Goal: Task Accomplishment & Management: Complete application form

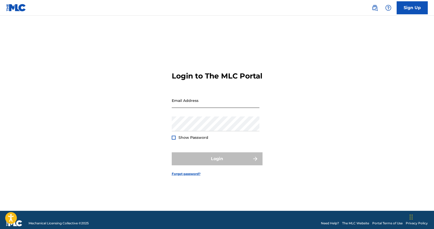
click at [193, 107] on input "Email Address" at bounding box center [216, 100] width 88 height 15
type input "[EMAIL_ADDRESS][DOMAIN_NAME]"
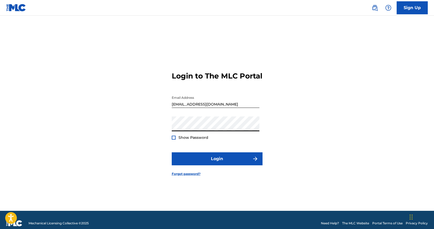
click at [173, 139] on div at bounding box center [174, 137] width 4 height 4
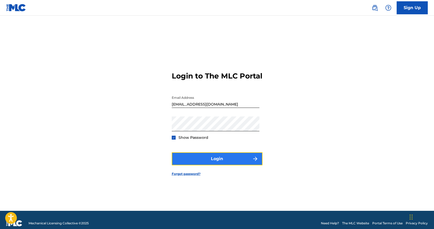
click at [233, 165] on button "Login" at bounding box center [217, 158] width 91 height 13
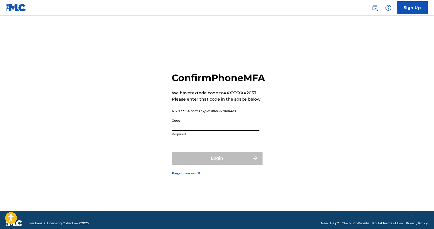
click at [223, 130] on input "Code" at bounding box center [216, 123] width 88 height 15
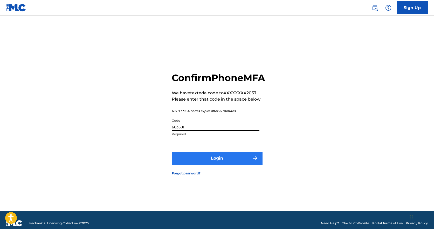
type input "603581"
click at [222, 164] on button "Login" at bounding box center [217, 157] width 91 height 13
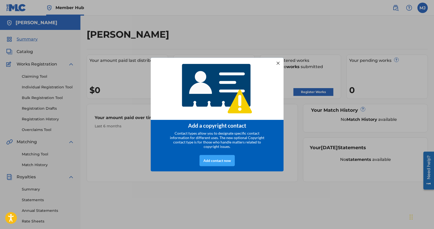
click at [216, 161] on div "Add contact now" at bounding box center [216, 160] width 35 height 11
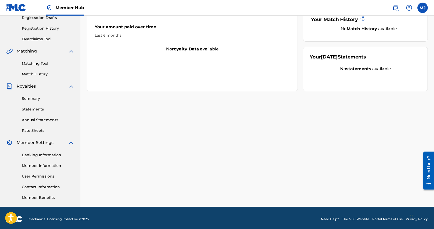
scroll to position [93, 0]
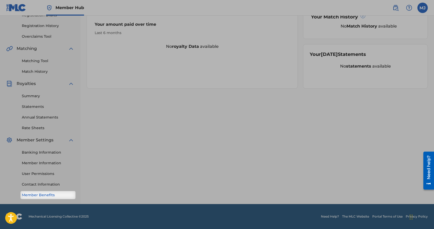
click at [59, 196] on link "Member Benefits" at bounding box center [48, 194] width 52 height 5
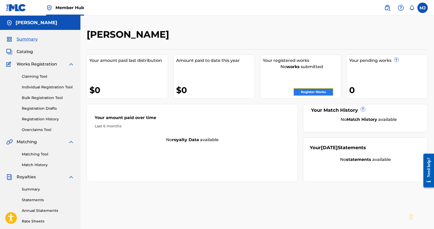
click at [315, 92] on link "Register Works" at bounding box center [313, 92] width 40 height 8
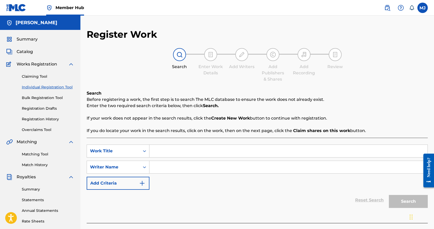
click at [188, 150] on input "Search Form" at bounding box center [288, 150] width 278 height 12
type input "Longer Days"
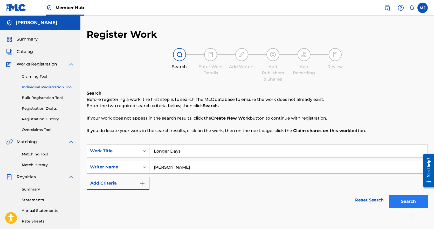
type input "[PERSON_NAME]"
click at [410, 202] on button "Search" at bounding box center [408, 201] width 39 height 13
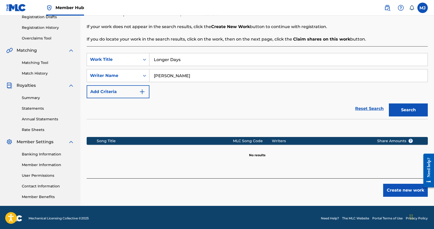
scroll to position [93, 0]
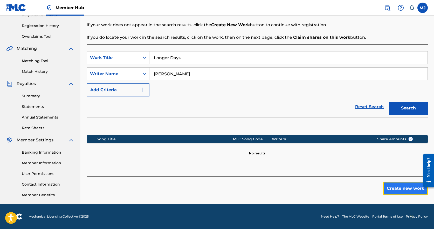
click at [395, 190] on button "Create new work" at bounding box center [405, 188] width 45 height 13
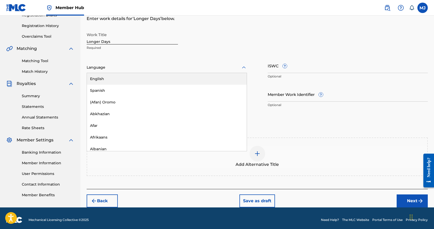
click at [145, 67] on div at bounding box center [167, 67] width 160 height 6
click at [128, 81] on div "English" at bounding box center [167, 79] width 160 height 12
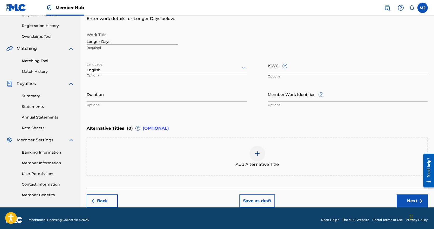
click at [308, 71] on input "ISWC ?" at bounding box center [348, 65] width 160 height 15
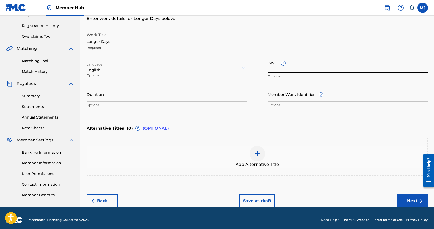
paste input "T-333.260.548-4"
type input "T-333.260.548-4"
click at [166, 99] on input "Duration" at bounding box center [167, 94] width 160 height 15
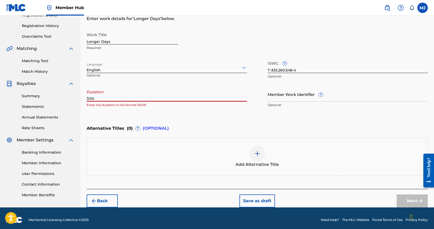
click at [87, 98] on input "3:04" at bounding box center [167, 94] width 160 height 15
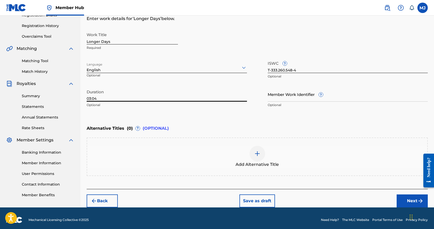
scroll to position [96, 0]
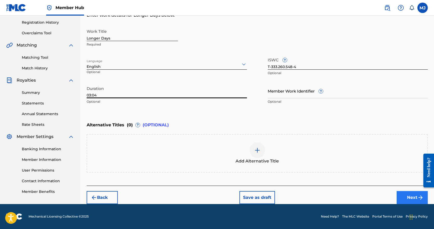
type input "03:04"
click at [413, 197] on button "Next" at bounding box center [412, 197] width 31 height 13
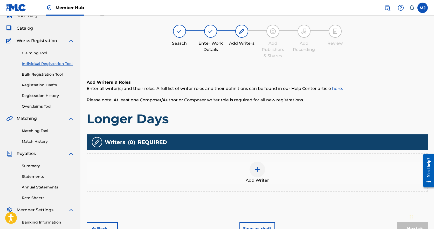
scroll to position [93, 0]
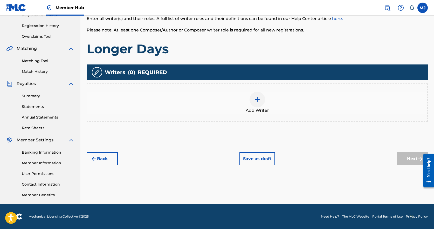
click at [258, 101] on img at bounding box center [257, 99] width 6 height 6
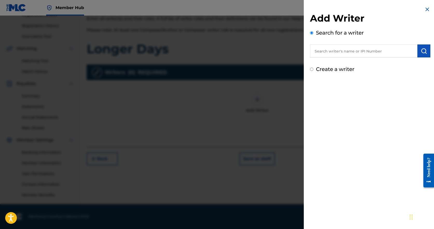
click at [338, 53] on input "text" at bounding box center [363, 50] width 107 height 13
click at [346, 51] on input "text" at bounding box center [363, 50] width 107 height 13
paste input "01297533516"
type input "01297533516"
click at [422, 51] on img "submit" at bounding box center [424, 51] width 6 height 6
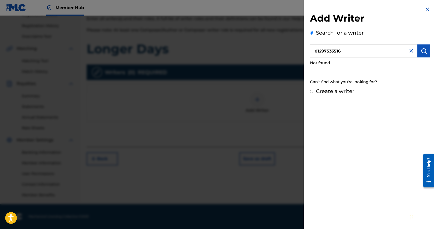
click at [311, 92] on input "Create a writer" at bounding box center [311, 90] width 3 height 3
radio input "false"
radio input "true"
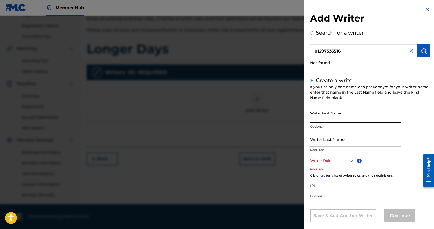
click at [326, 115] on input "Writer First Name" at bounding box center [355, 115] width 91 height 15
type input "[PERSON_NAME]"
click at [349, 160] on div "option , selected. Select is focused ,type to refine list, press Down to open t…" at bounding box center [332, 161] width 44 height 12
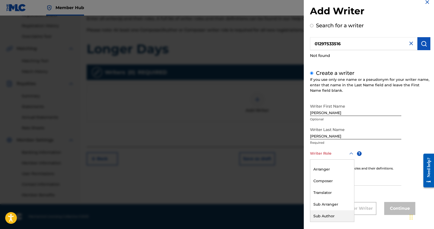
scroll to position [0, 0]
click at [327, 165] on div "Composer/Author" at bounding box center [332, 165] width 44 height 12
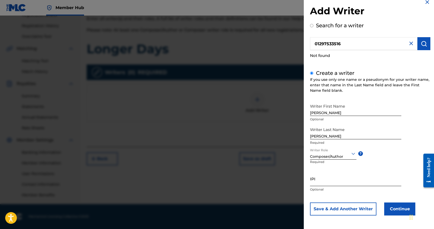
click at [326, 184] on input "IPI" at bounding box center [355, 178] width 91 height 15
paste input "01297533516"
type input "01297533516"
click at [398, 207] on button "Continue" at bounding box center [399, 208] width 31 height 13
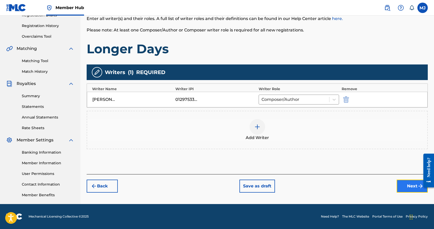
click at [413, 185] on button "Next" at bounding box center [412, 185] width 31 height 13
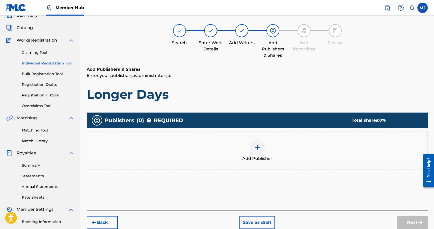
scroll to position [23, 0]
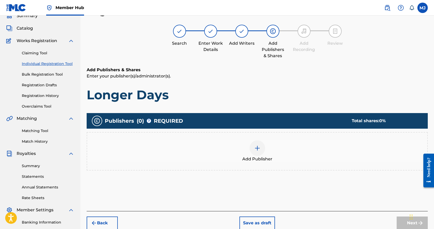
click at [260, 152] on div at bounding box center [258, 148] width 16 height 16
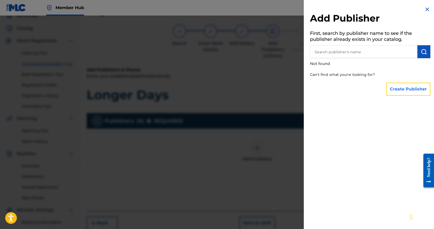
click at [400, 88] on button "Create Publisher" at bounding box center [408, 88] width 44 height 13
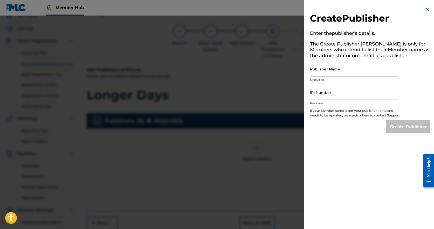
click at [349, 74] on input "Publisher Name" at bounding box center [354, 68] width 88 height 15
type input "[PERSON_NAME]"
paste input "01297533516"
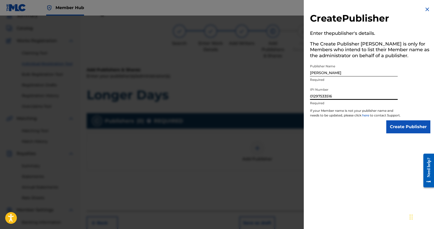
type input "01297533516"
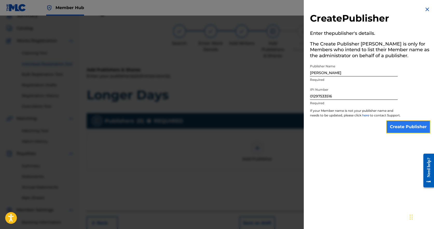
click at [403, 131] on input "Create Publisher" at bounding box center [408, 126] width 44 height 13
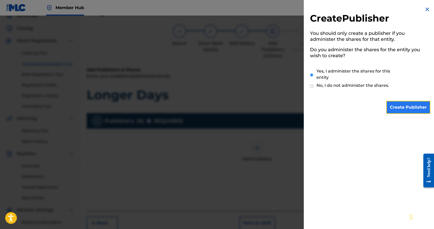
click at [405, 107] on input "Create Publisher" at bounding box center [408, 107] width 44 height 13
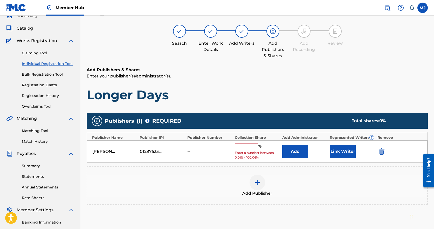
click at [245, 143] on input "text" at bounding box center [246, 146] width 23 height 7
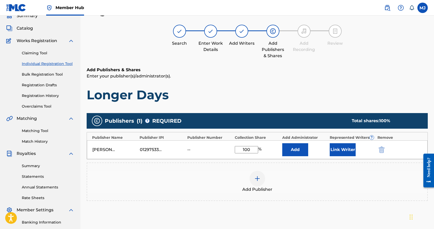
type input "100"
click at [333, 173] on div "Add Publisher" at bounding box center [257, 181] width 340 height 22
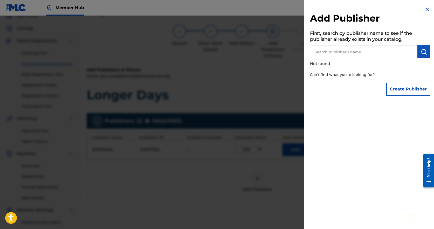
click at [425, 10] on img at bounding box center [427, 9] width 6 height 6
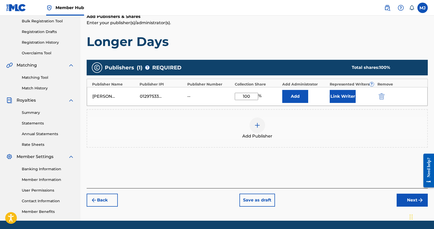
scroll to position [93, 0]
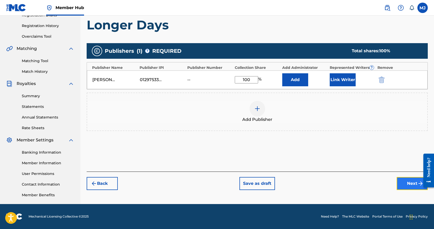
click at [408, 181] on button "Next" at bounding box center [412, 183] width 31 height 13
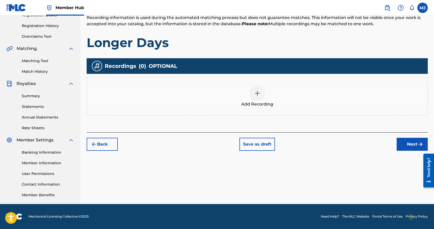
click at [257, 92] on img at bounding box center [257, 93] width 6 height 6
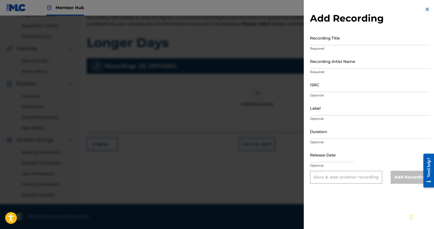
click at [425, 8] on img at bounding box center [427, 9] width 6 height 6
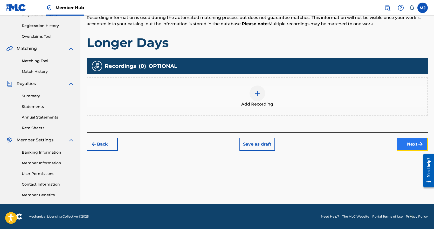
click at [412, 146] on button "Next" at bounding box center [412, 143] width 31 height 13
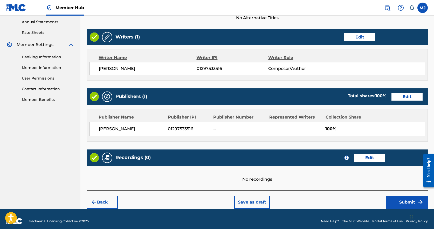
scroll to position [193, 0]
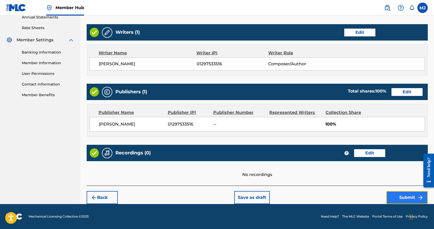
click at [404, 196] on button "Submit" at bounding box center [407, 197] width 42 height 13
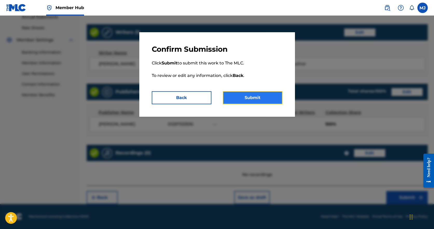
click at [257, 98] on button "Submit" at bounding box center [253, 97] width 60 height 13
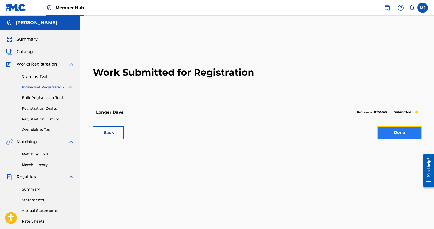
click at [399, 133] on link "Done" at bounding box center [399, 132] width 44 height 13
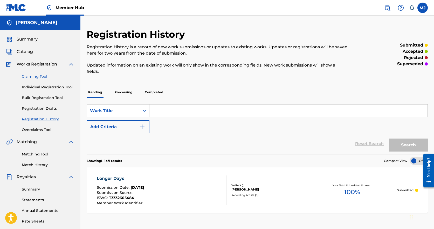
click at [40, 75] on link "Claiming Tool" at bounding box center [48, 76] width 52 height 5
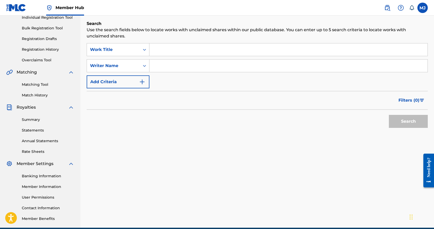
scroll to position [41, 0]
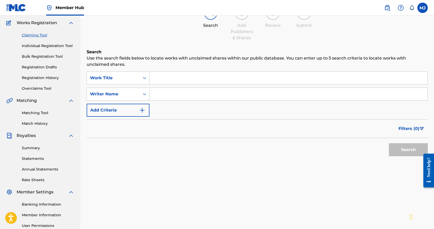
click at [192, 79] on input "Search Form" at bounding box center [288, 78] width 278 height 12
type input "Ebony Bird"
click at [411, 153] on button "Search" at bounding box center [408, 149] width 39 height 13
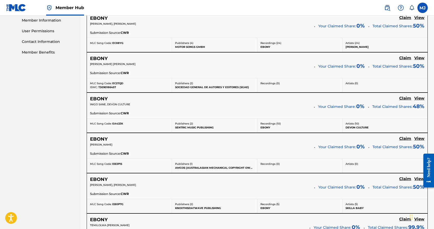
scroll to position [391, 0]
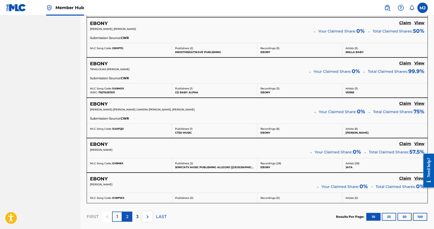
click at [130, 218] on div "2" at bounding box center [127, 216] width 10 height 10
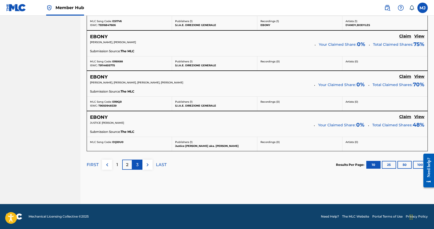
click at [135, 166] on div "3" at bounding box center [137, 164] width 10 height 10
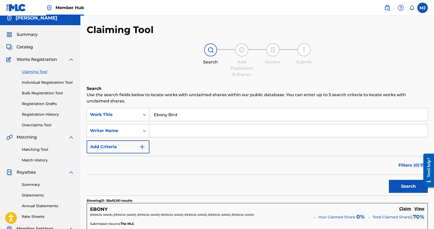
scroll to position [0, 0]
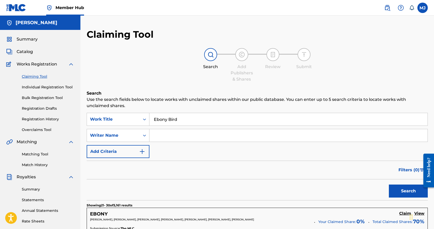
click at [206, 135] on input "Search Form" at bounding box center [288, 135] width 278 height 12
type input "[PERSON_NAME]"
click at [418, 192] on button "Search" at bounding box center [408, 190] width 39 height 13
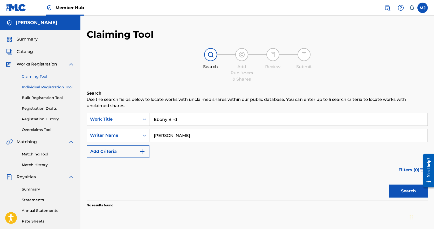
click at [52, 86] on link "Individual Registration Tool" at bounding box center [48, 86] width 52 height 5
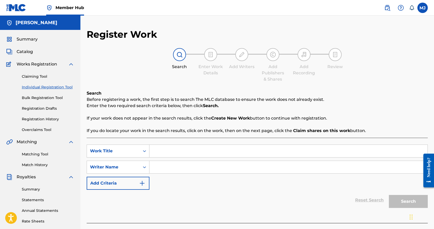
click at [173, 150] on input "Search Form" at bounding box center [288, 150] width 278 height 12
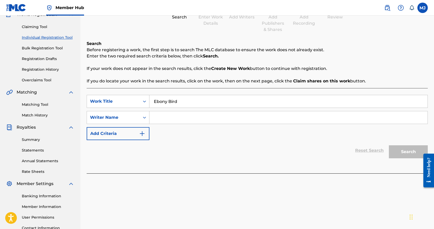
scroll to position [52, 0]
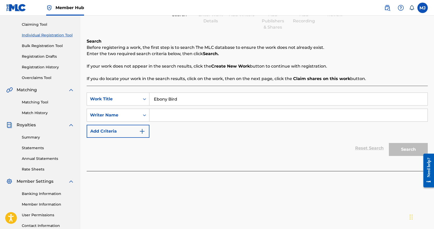
type input "Ebony Bird"
click at [214, 117] on input "Search Form" at bounding box center [288, 115] width 278 height 12
type input "[PERSON_NAME]"
click at [403, 146] on button "Search" at bounding box center [408, 149] width 39 height 13
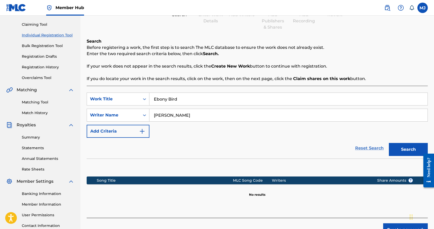
scroll to position [93, 0]
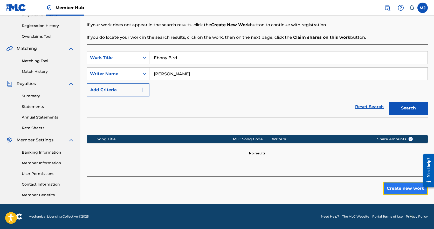
click at [407, 187] on button "Create new work" at bounding box center [405, 188] width 45 height 13
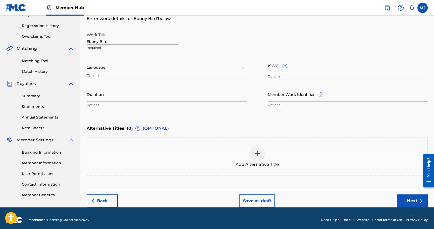
click at [129, 67] on div at bounding box center [167, 67] width 160 height 6
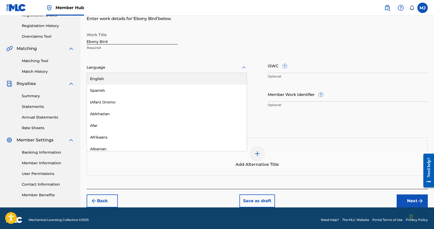
click at [119, 78] on div "English" at bounding box center [167, 79] width 160 height 12
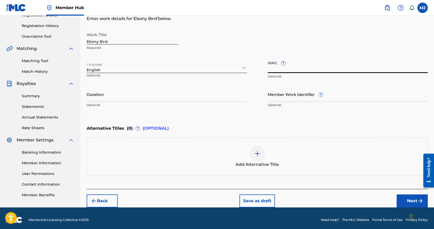
click at [303, 71] on input "ISWC ?" at bounding box center [348, 65] width 160 height 15
paste input "T-333.252.988-7"
type input "T-333.252.988-7"
click at [165, 96] on input "Duration" at bounding box center [167, 94] width 160 height 15
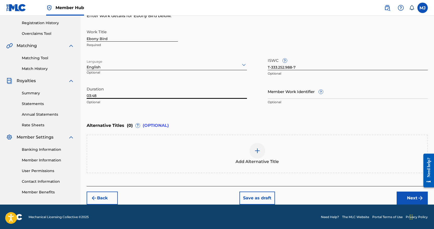
scroll to position [96, 0]
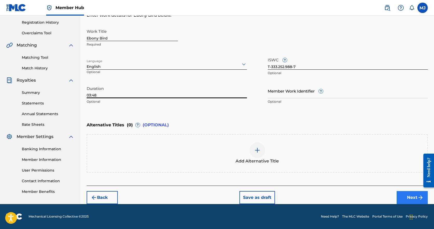
type input "03:48"
click at [412, 195] on button "Next" at bounding box center [412, 197] width 31 height 13
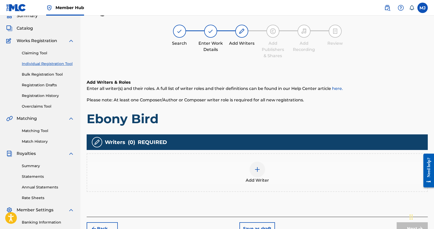
scroll to position [93, 0]
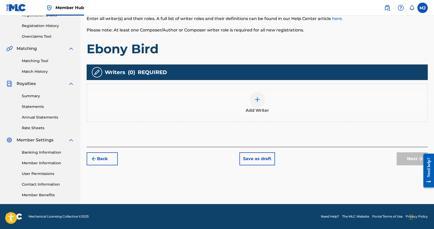
click at [261, 105] on div at bounding box center [258, 100] width 16 height 16
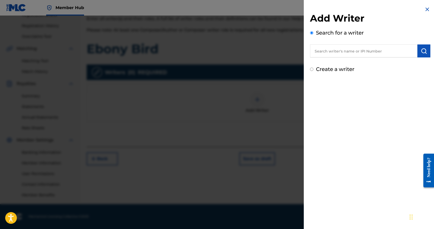
click at [361, 54] on input "text" at bounding box center [363, 50] width 107 height 13
paste input "01297533516"
type input "01297533516"
click at [425, 51] on button "submit" at bounding box center [423, 50] width 13 height 13
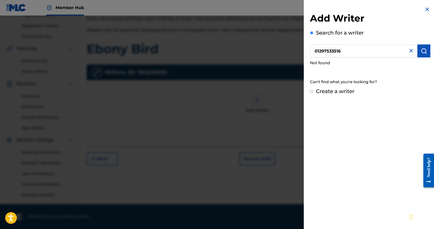
drag, startPoint x: 410, startPoint y: 50, endPoint x: 403, endPoint y: 50, distance: 6.7
click at [410, 50] on img at bounding box center [411, 50] width 6 height 6
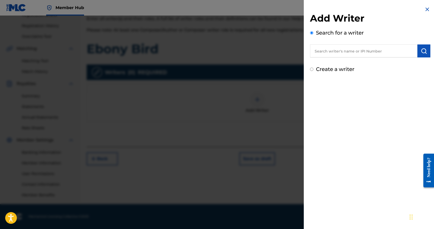
click at [338, 54] on input "text" at bounding box center [363, 50] width 107 height 13
type input "[PERSON_NAME]"
click at [425, 9] on img at bounding box center [427, 9] width 6 height 6
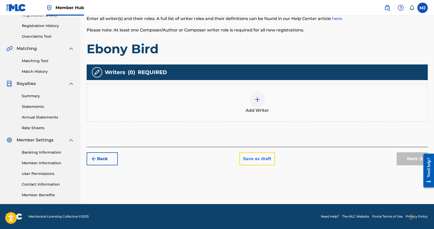
click at [259, 156] on button "Save as draft" at bounding box center [257, 158] width 36 height 13
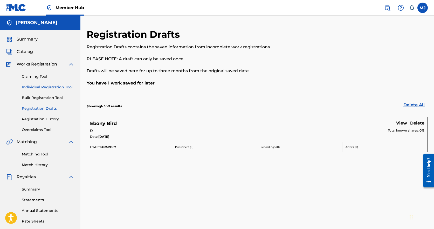
click at [52, 86] on link "Individual Registration Tool" at bounding box center [48, 86] width 52 height 5
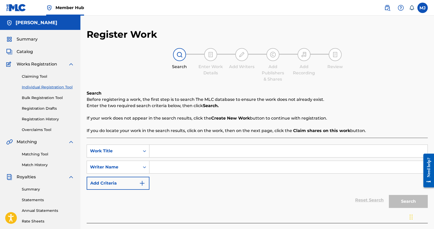
click at [198, 151] on input "Search Form" at bounding box center [288, 150] width 278 height 12
type input "Down So Long"
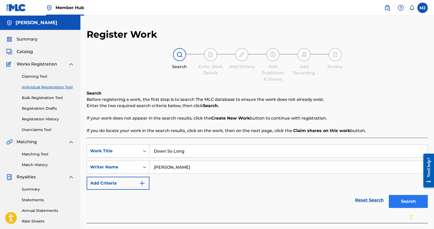
type input "[PERSON_NAME]"
click at [402, 200] on button "Search" at bounding box center [408, 201] width 39 height 13
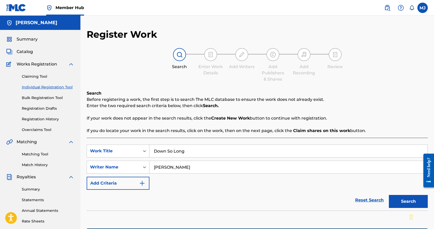
scroll to position [93, 0]
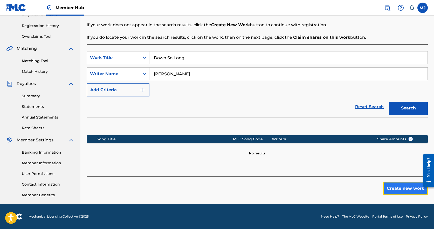
click at [401, 188] on button "Create new work" at bounding box center [405, 188] width 45 height 13
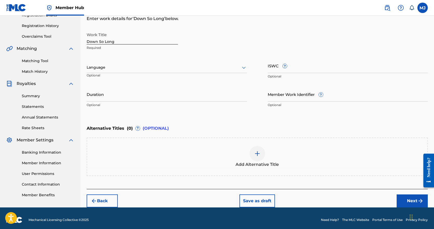
click at [129, 70] on div at bounding box center [167, 67] width 160 height 6
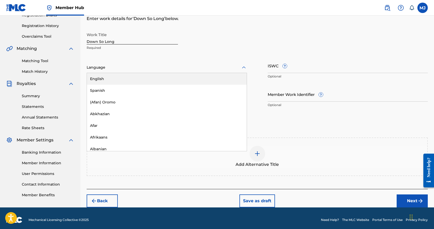
click at [121, 80] on div "English" at bounding box center [167, 79] width 160 height 12
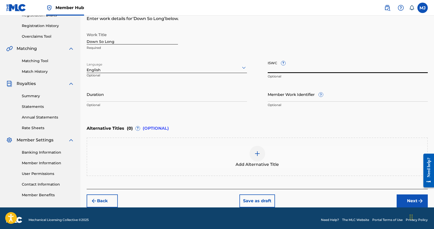
click at [278, 70] on input "ISWC ?" at bounding box center [348, 65] width 160 height 15
paste input "T-333.252.998-9"
type input "T-333.252.998-9"
click at [120, 101] on input "Duration" at bounding box center [167, 94] width 160 height 15
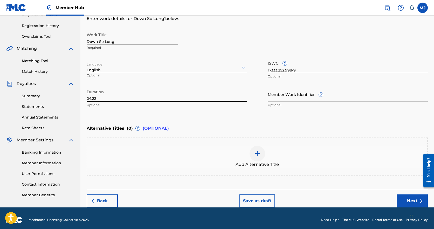
scroll to position [96, 0]
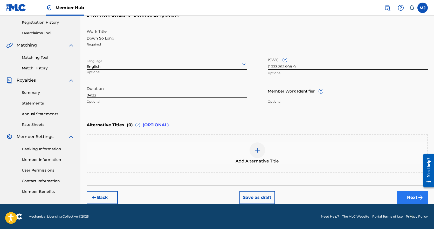
type input "04:22"
click at [418, 195] on img "submit" at bounding box center [420, 197] width 6 height 6
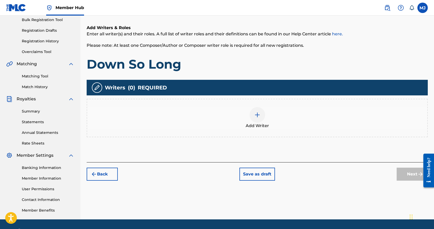
scroll to position [93, 0]
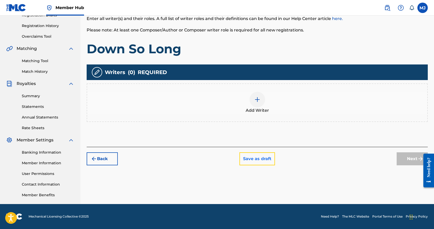
click at [250, 159] on button "Save as draft" at bounding box center [257, 158] width 36 height 13
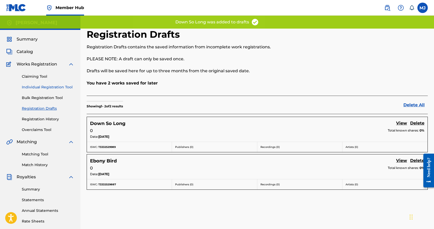
click at [45, 85] on link "Individual Registration Tool" at bounding box center [48, 86] width 52 height 5
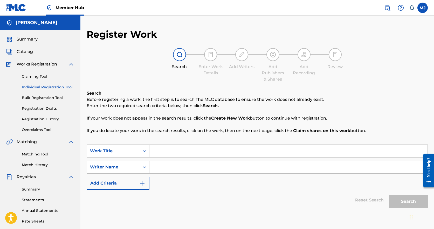
click at [217, 146] on input "Search Form" at bounding box center [288, 150] width 278 height 12
type input "The Ballad of English Prairie"
click at [215, 169] on input "Search Form" at bounding box center [288, 167] width 278 height 12
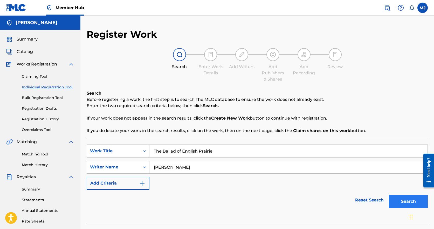
type input "[PERSON_NAME]"
click at [412, 200] on button "Search" at bounding box center [408, 201] width 39 height 13
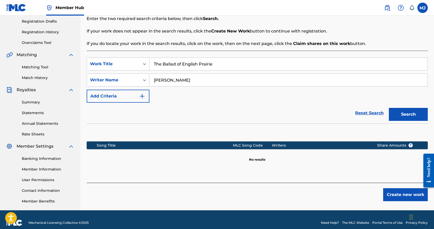
scroll to position [93, 0]
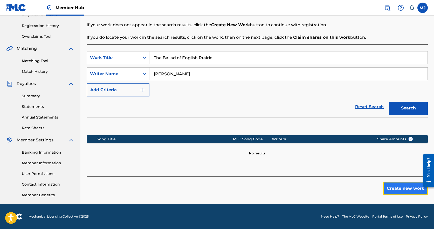
click at [407, 186] on button "Create new work" at bounding box center [405, 188] width 45 height 13
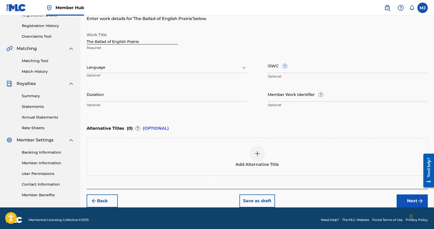
click at [130, 66] on div at bounding box center [167, 67] width 160 height 6
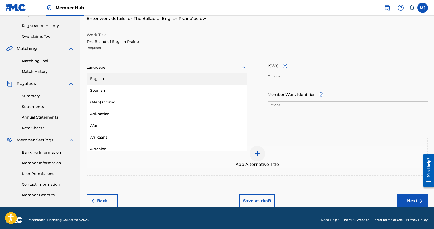
click at [125, 78] on div "English" at bounding box center [167, 79] width 160 height 12
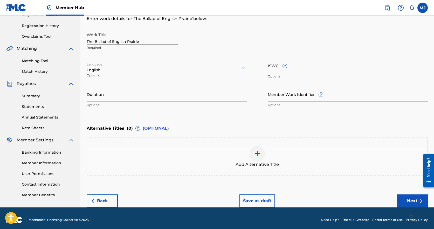
click at [287, 72] on input "ISWC ?" at bounding box center [348, 65] width 160 height 15
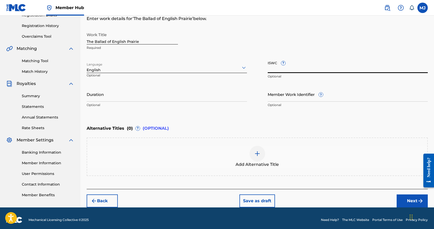
paste input "T-333.260.493-6"
type input "T-333.260.493-6"
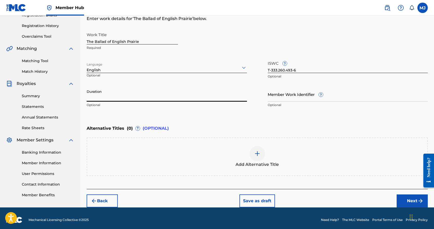
click at [153, 99] on input "Duration" at bounding box center [167, 94] width 160 height 15
type input "04:07"
click at [293, 126] on div "Alternative Titles ( 0 ) ? (OPTIONAL)" at bounding box center [257, 127] width 341 height 11
click at [415, 202] on button "Next" at bounding box center [412, 200] width 31 height 13
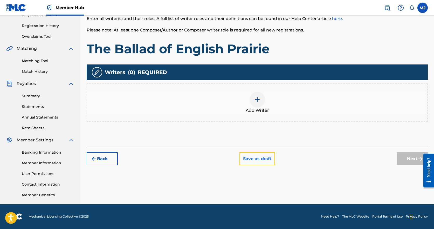
click at [254, 159] on button "Save as draft" at bounding box center [257, 158] width 36 height 13
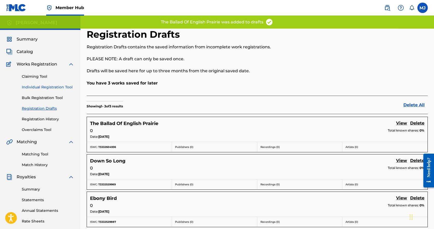
click at [44, 88] on link "Individual Registration Tool" at bounding box center [48, 86] width 52 height 5
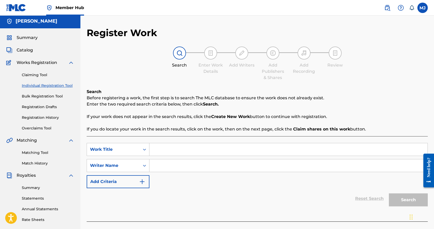
scroll to position [78, 0]
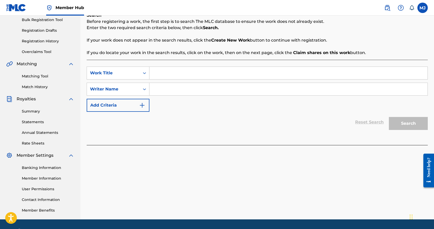
click at [177, 73] on input "Search Form" at bounding box center [288, 73] width 278 height 12
type input "Defend You"
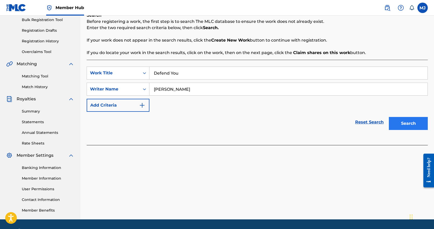
type input "[PERSON_NAME]"
click at [413, 122] on button "Search" at bounding box center [408, 123] width 39 height 13
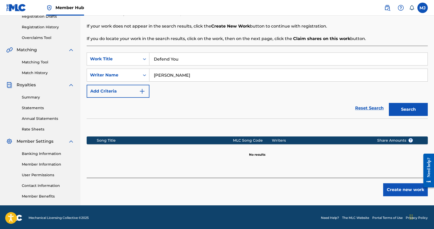
scroll to position [93, 0]
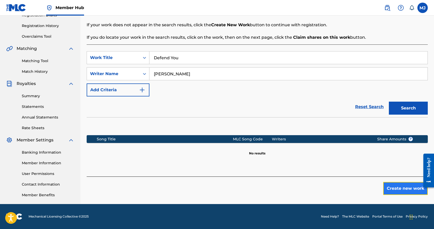
click at [404, 188] on button "Create new work" at bounding box center [405, 188] width 45 height 13
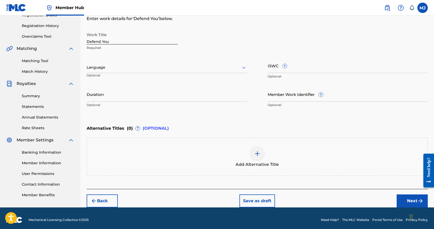
click at [135, 70] on div at bounding box center [167, 67] width 160 height 6
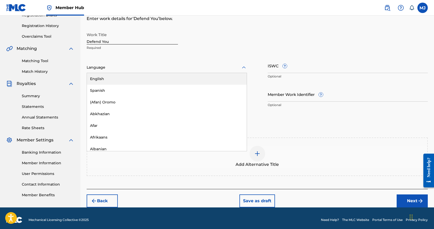
drag, startPoint x: 125, startPoint y: 81, endPoint x: 142, endPoint y: 77, distance: 17.7
click at [125, 81] on div "English" at bounding box center [167, 79] width 160 height 12
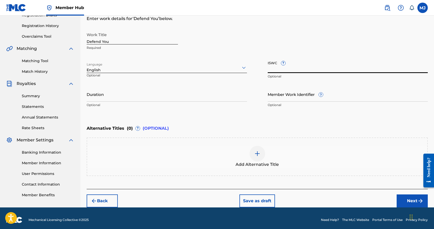
click at [293, 70] on input "ISWC ?" at bounding box center [348, 65] width 160 height 15
paste input "T-333.260.460-7"
type input "T-333.260.460-7"
click at [182, 98] on input "Duration" at bounding box center [167, 94] width 160 height 15
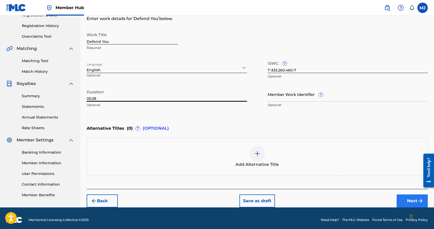
type input "05:28"
click at [414, 197] on button "Next" at bounding box center [412, 200] width 31 height 13
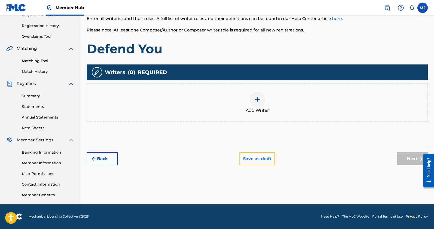
click at [266, 160] on button "Save as draft" at bounding box center [257, 158] width 36 height 13
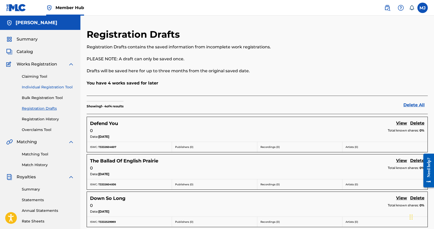
click at [38, 85] on link "Individual Registration Tool" at bounding box center [48, 86] width 52 height 5
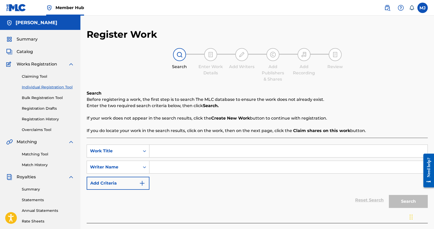
click at [173, 152] on input "Search Form" at bounding box center [288, 150] width 278 height 12
type input "Blackwood Bog"
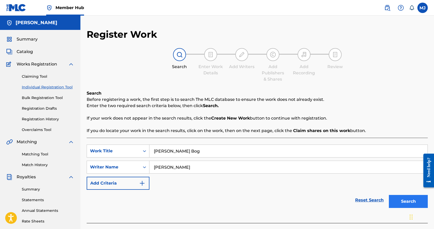
type input "[PERSON_NAME]"
click at [417, 201] on button "Search" at bounding box center [408, 201] width 39 height 13
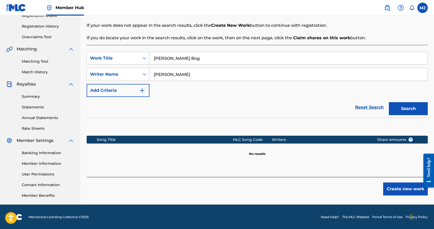
scroll to position [93, 0]
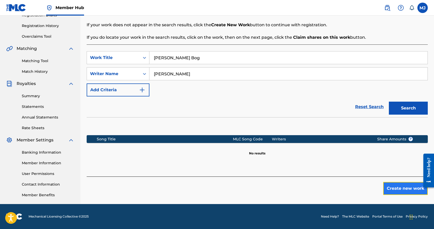
click at [407, 188] on button "Create new work" at bounding box center [405, 188] width 45 height 13
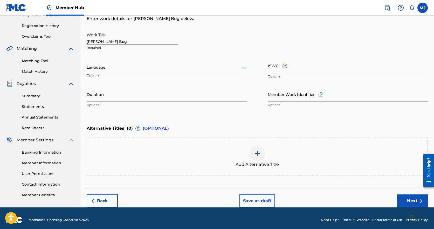
click at [124, 71] on div "Language" at bounding box center [167, 67] width 160 height 11
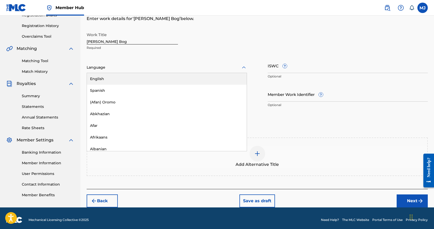
click at [125, 78] on div "English" at bounding box center [167, 79] width 160 height 12
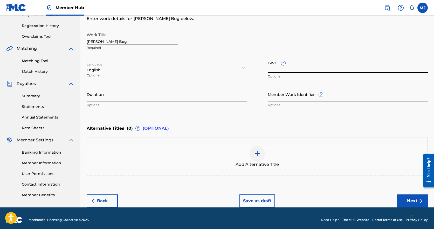
click at [274, 69] on input "ISWC ?" at bounding box center [348, 65] width 160 height 15
paste input "T-333.252.966-1"
type input "T-333.252.966-1"
click at [141, 99] on input "Duration" at bounding box center [167, 94] width 160 height 15
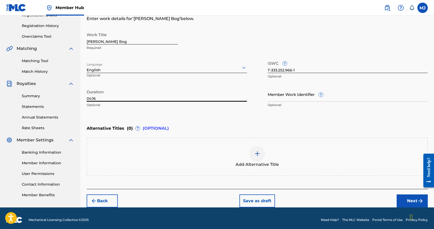
type input "04:16"
click at [320, 123] on div "Alternative Titles ( 0 ) ? (OPTIONAL)" at bounding box center [257, 127] width 341 height 11
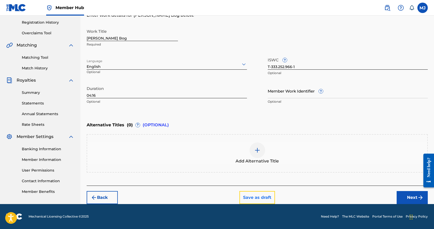
click at [264, 198] on button "Save as draft" at bounding box center [257, 197] width 36 height 13
